Goal: Share content

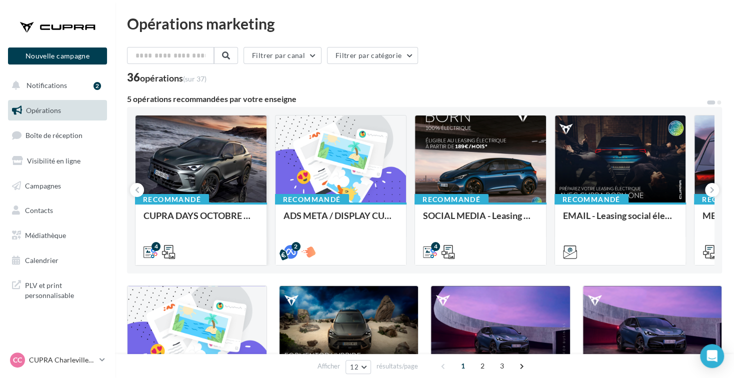
click at [213, 183] on div at bounding box center [200, 159] width 131 height 88
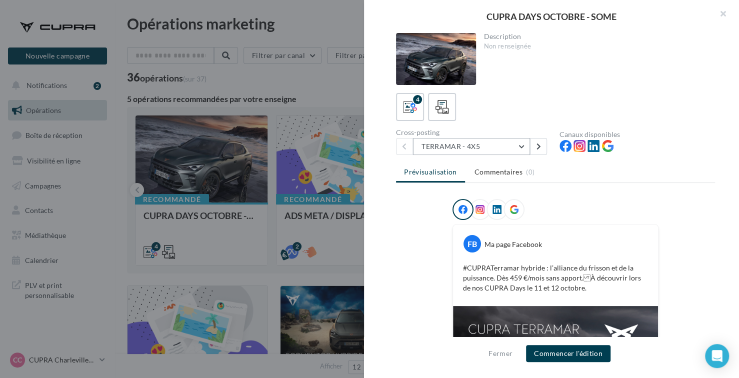
click at [521, 150] on button "TERRAMAR - 4X5" at bounding box center [471, 146] width 117 height 17
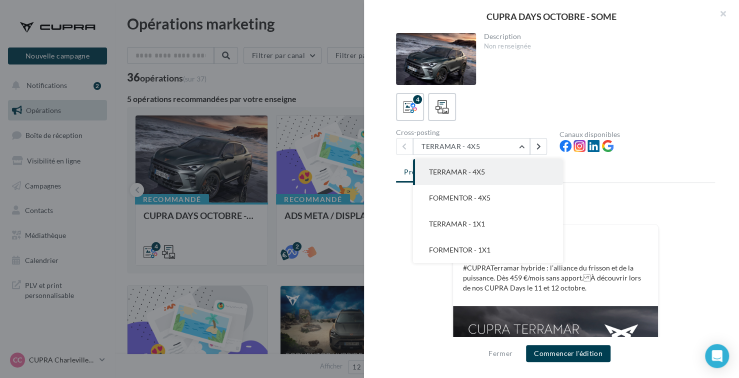
click at [528, 166] on button "TERRAMAR - 4X5" at bounding box center [488, 172] width 150 height 26
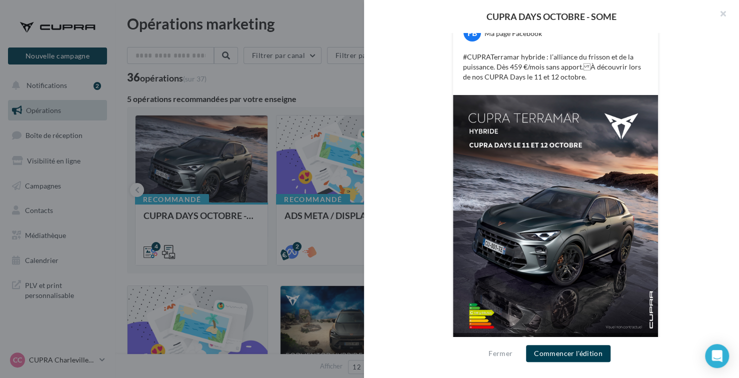
scroll to position [228, 0]
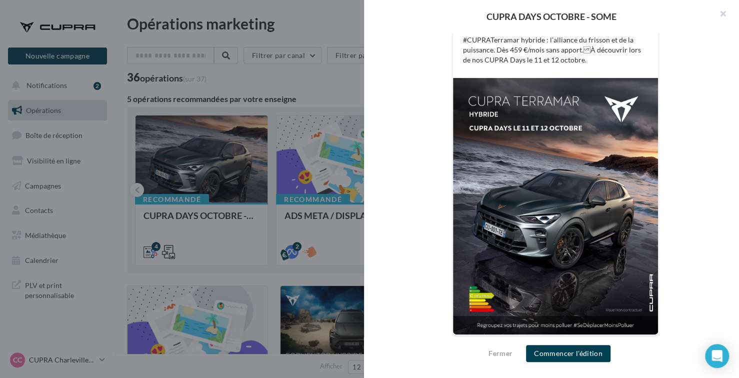
click at [671, 173] on div "FB Ma page Facebook #CUPRATerramar hybride : l’alliance du frisson et de la pui…" at bounding box center [555, 159] width 319 height 376
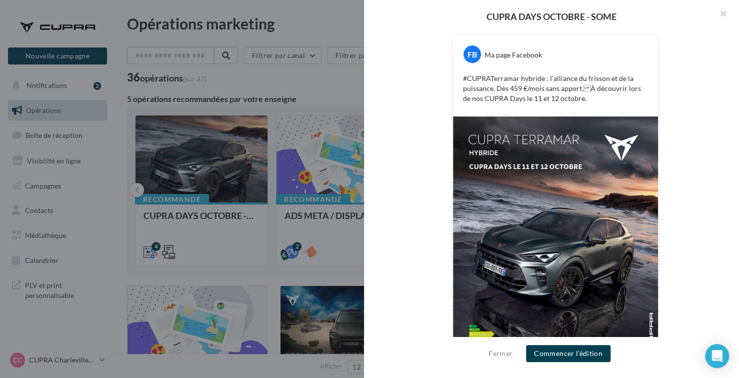
scroll to position [188, 0]
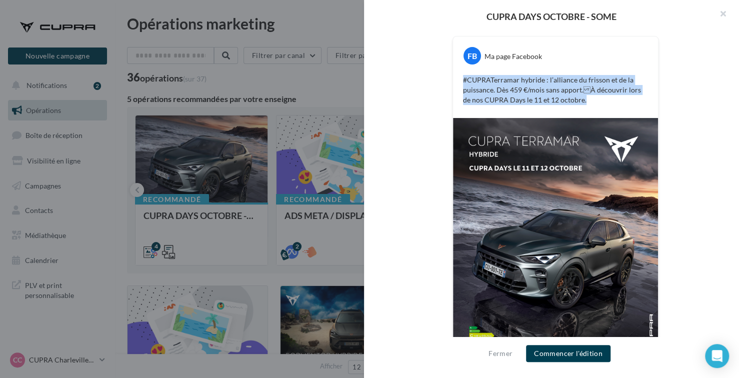
drag, startPoint x: 474, startPoint y: 79, endPoint x: 585, endPoint y: 109, distance: 114.9
click at [585, 110] on div "FB Ma page Facebook #CUPRATerramar hybride : l’alliance du frisson et de la pui…" at bounding box center [555, 76] width 205 height 81
copy p "#CUPRATerramar hybride : l’alliance du frisson et de la puissance. Dès 459 €/mo…"
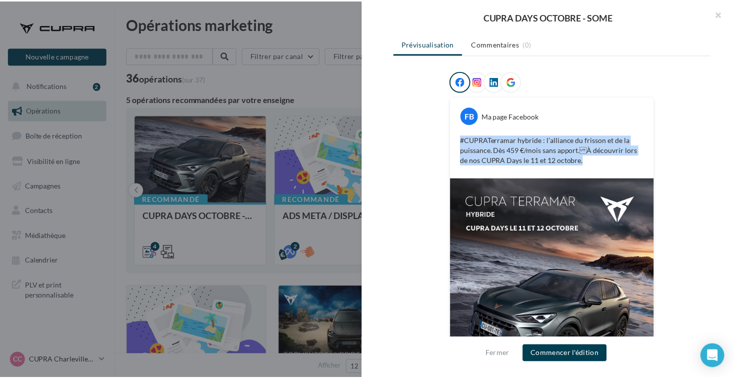
scroll to position [178, 0]
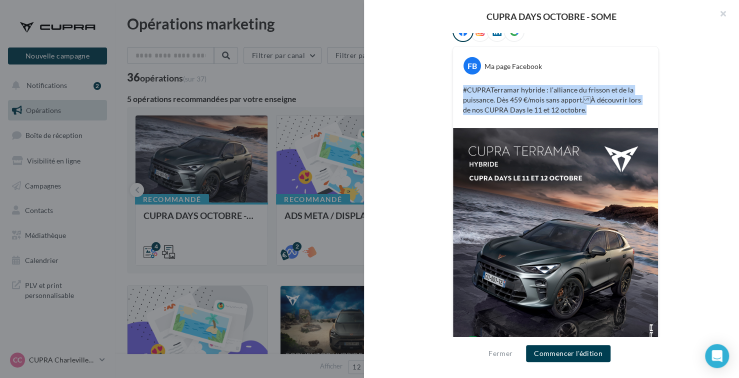
copy p "#CUPRATerramar hybride : l’alliance du frisson et de la puissance. Dès 459 €/mo…"
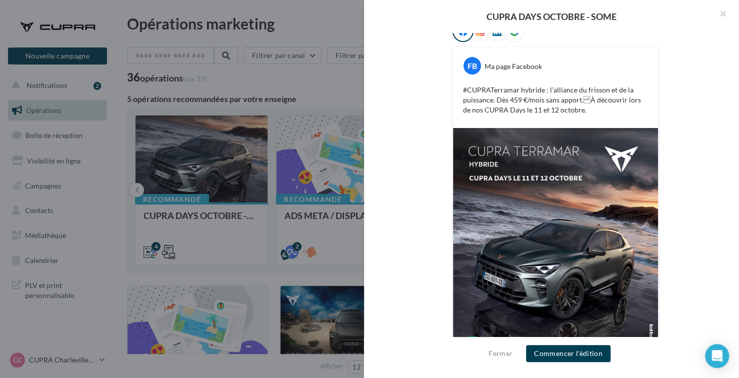
click at [122, 308] on div at bounding box center [369, 189] width 739 height 378
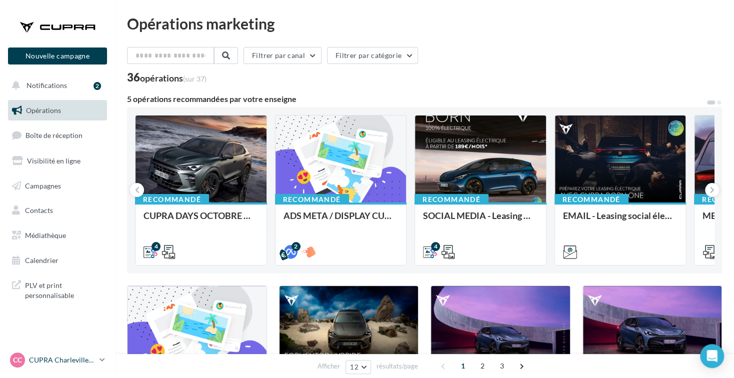
click at [77, 365] on div "CC CUPRA Charleville-Mézières cupra-charleville" at bounding box center [52, 359] width 85 height 15
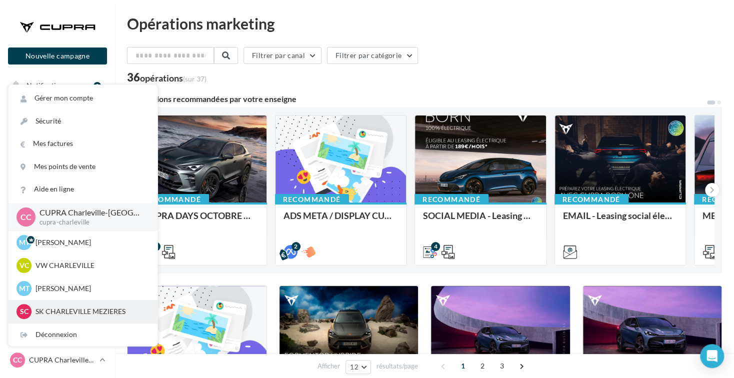
click at [102, 307] on p "SK CHARLEVILLE MEZIERES" at bounding box center [90, 311] width 110 height 10
